Goal: Information Seeking & Learning: Learn about a topic

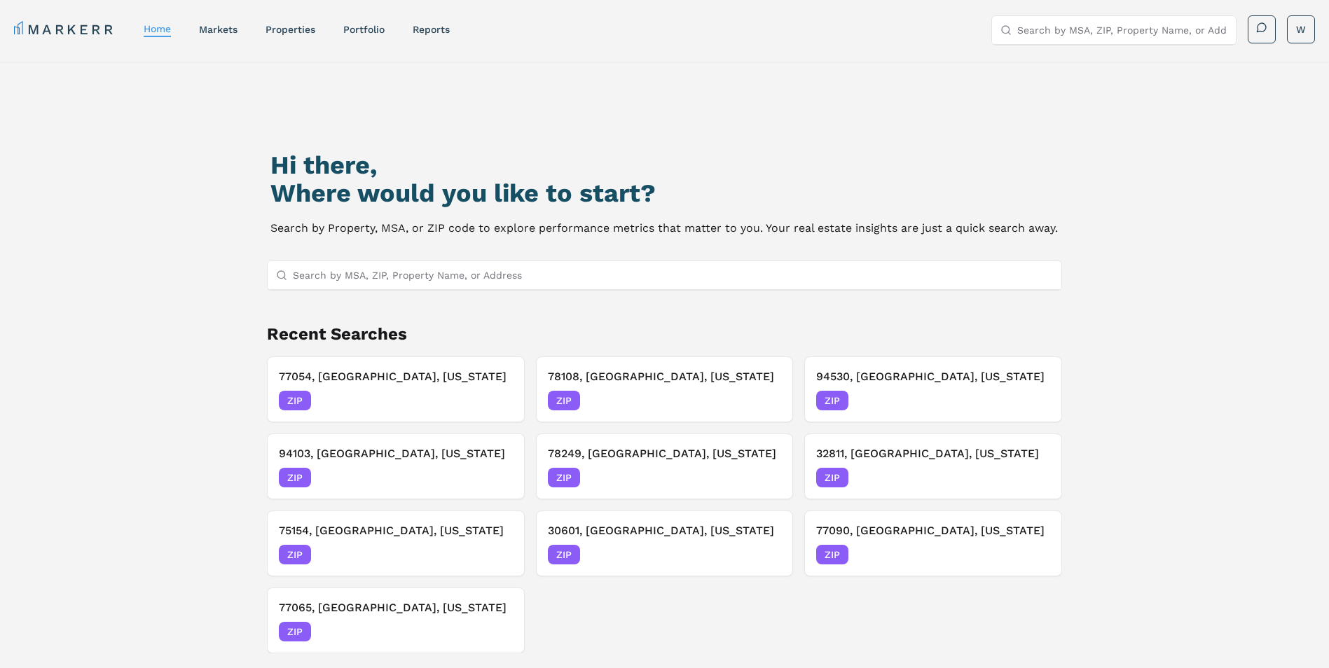
click at [359, 271] on input "Search by MSA, ZIP, Property Name, or Address" at bounding box center [673, 275] width 761 height 28
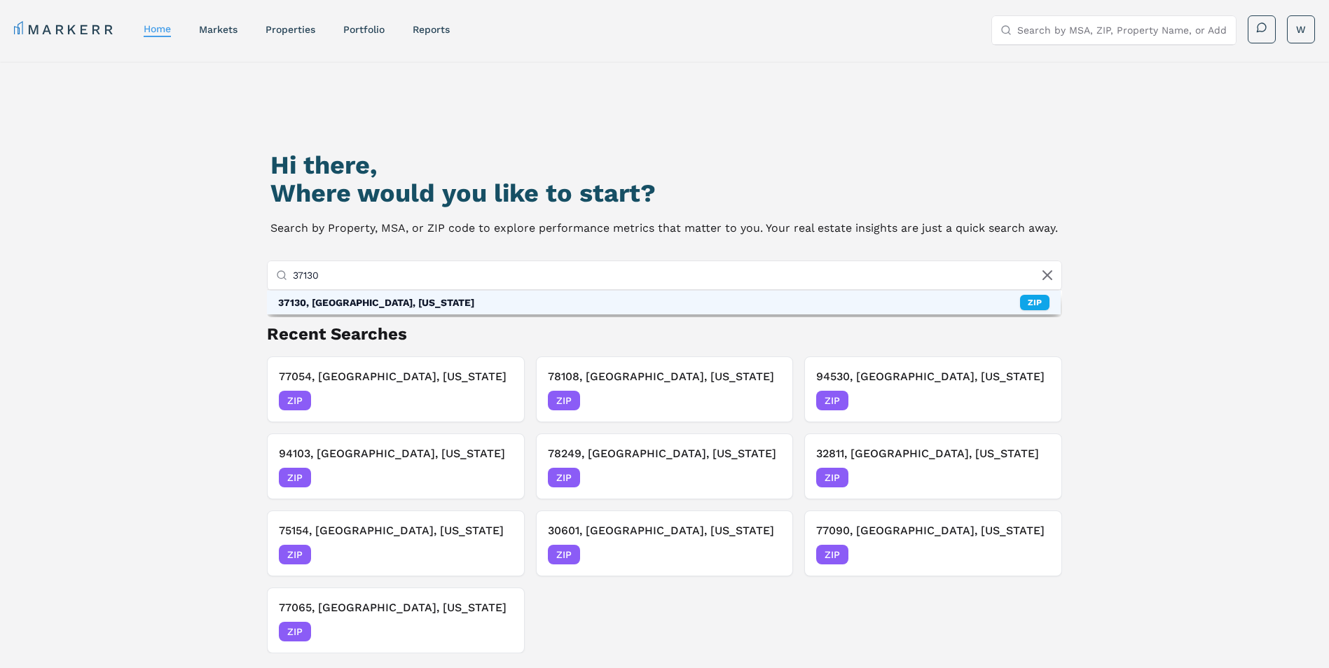
type input "37130"
click at [356, 298] on div "37130, Murfreesboro, Tennessee" at bounding box center [376, 303] width 196 height 14
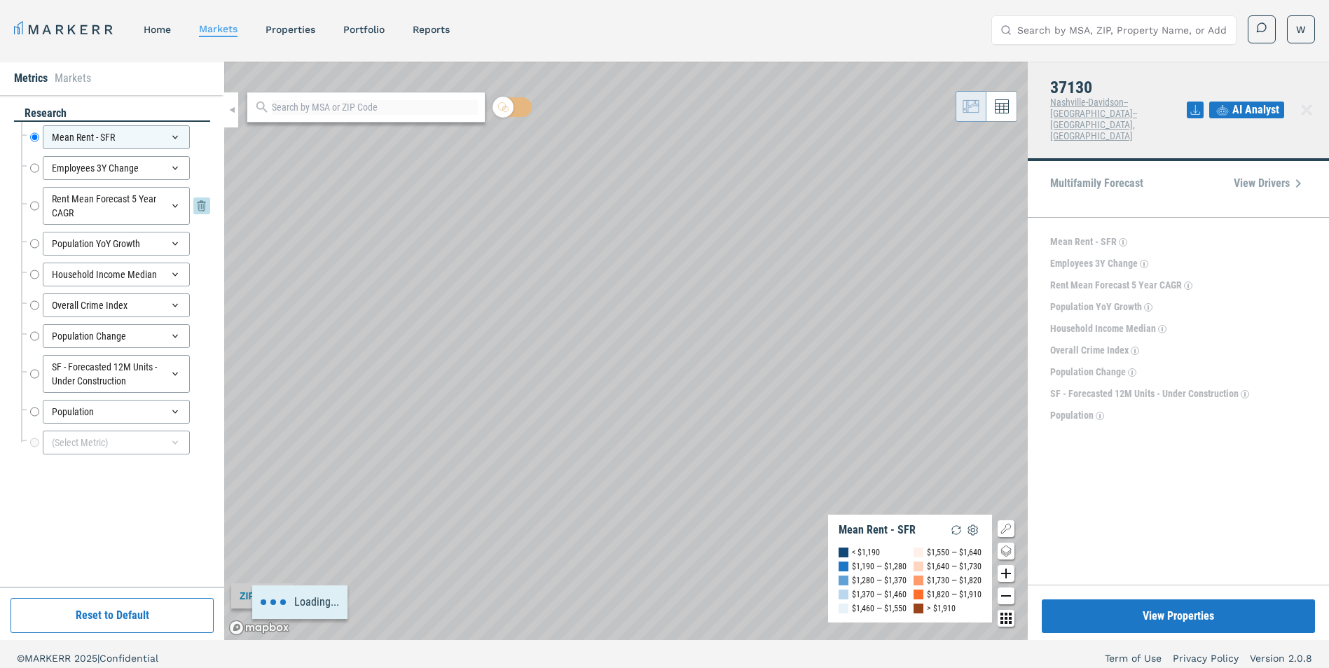
click at [32, 207] on input "Rent Mean Forecast 5 Year CAGR" at bounding box center [34, 206] width 9 height 38
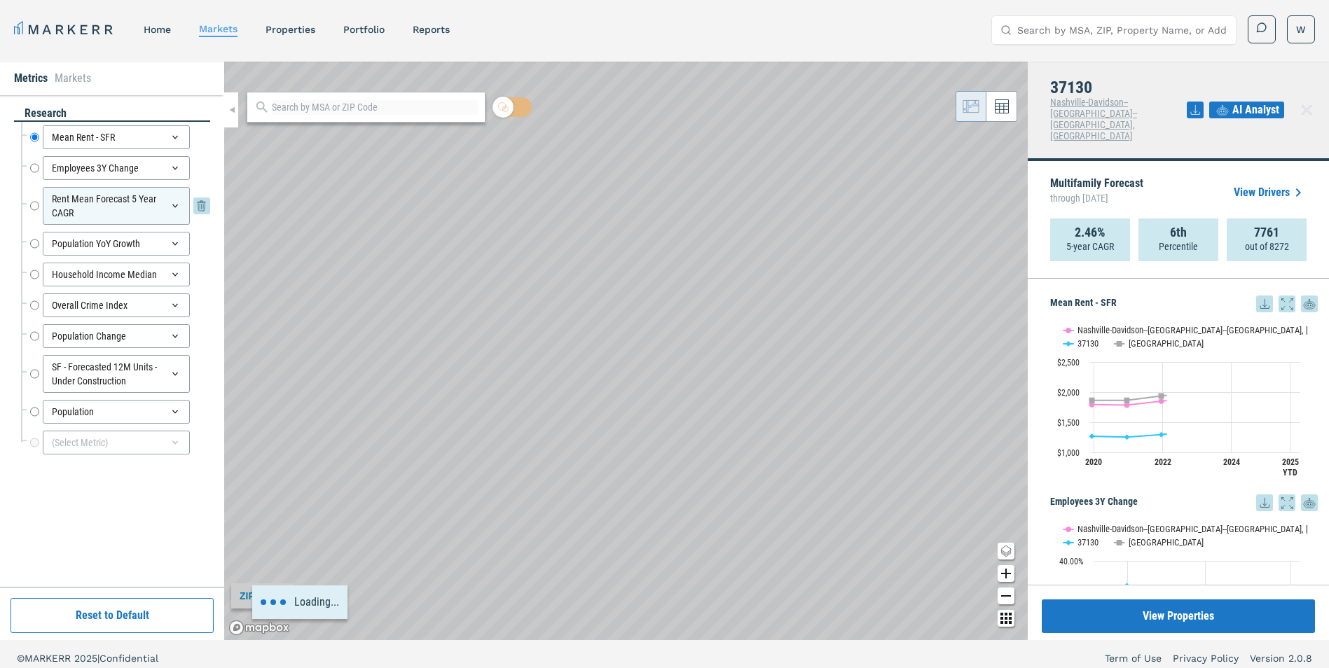
radio input "false"
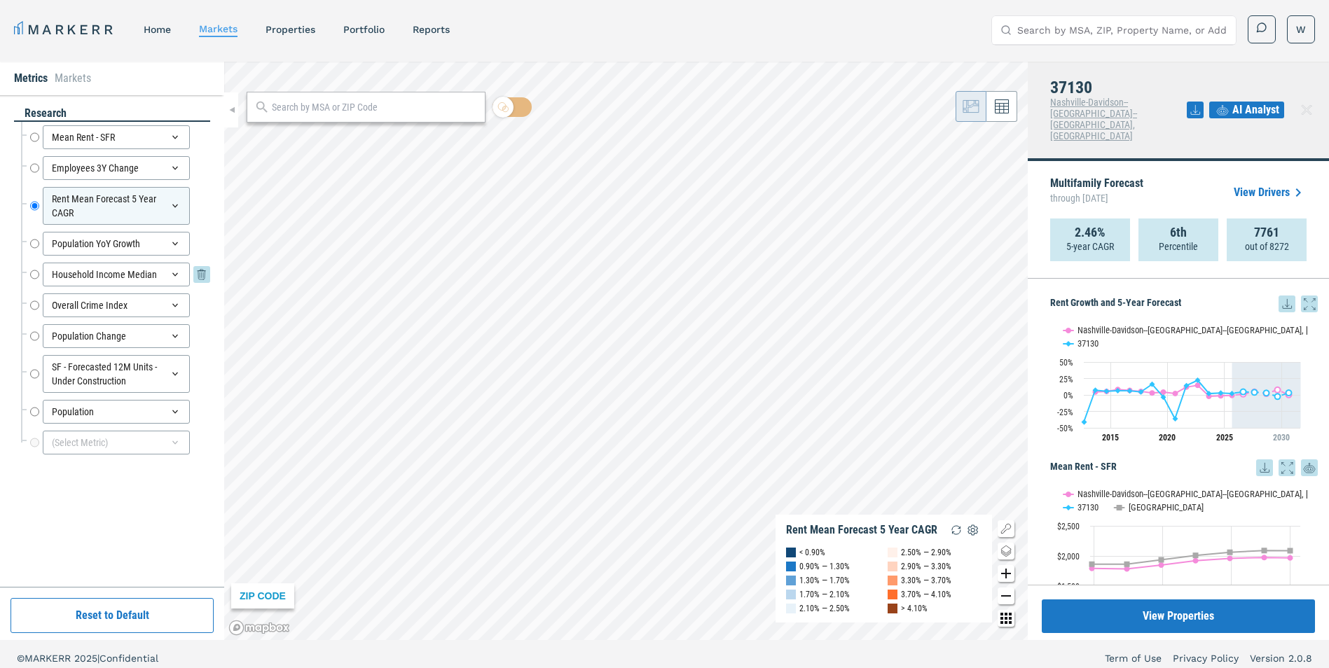
click at [38, 279] on input "Household Income Median" at bounding box center [34, 275] width 9 height 24
radio input "false"
radio input "true"
